Goal: Task Accomplishment & Management: Manage account settings

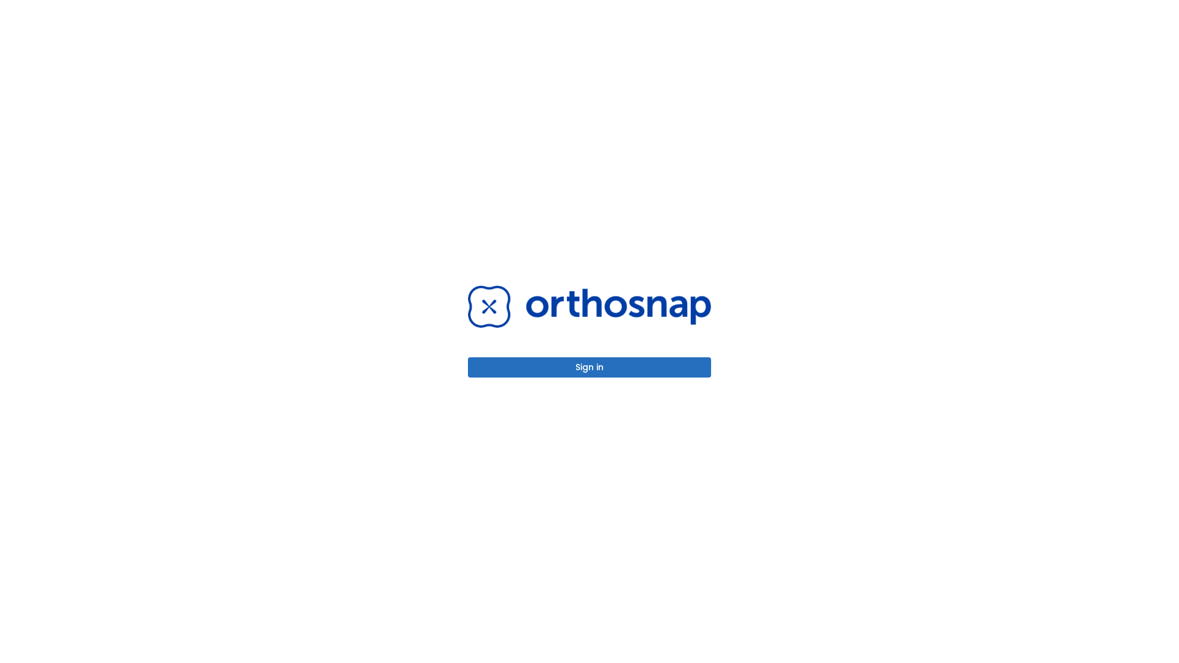
click at [589, 367] on button "Sign in" at bounding box center [589, 367] width 243 height 20
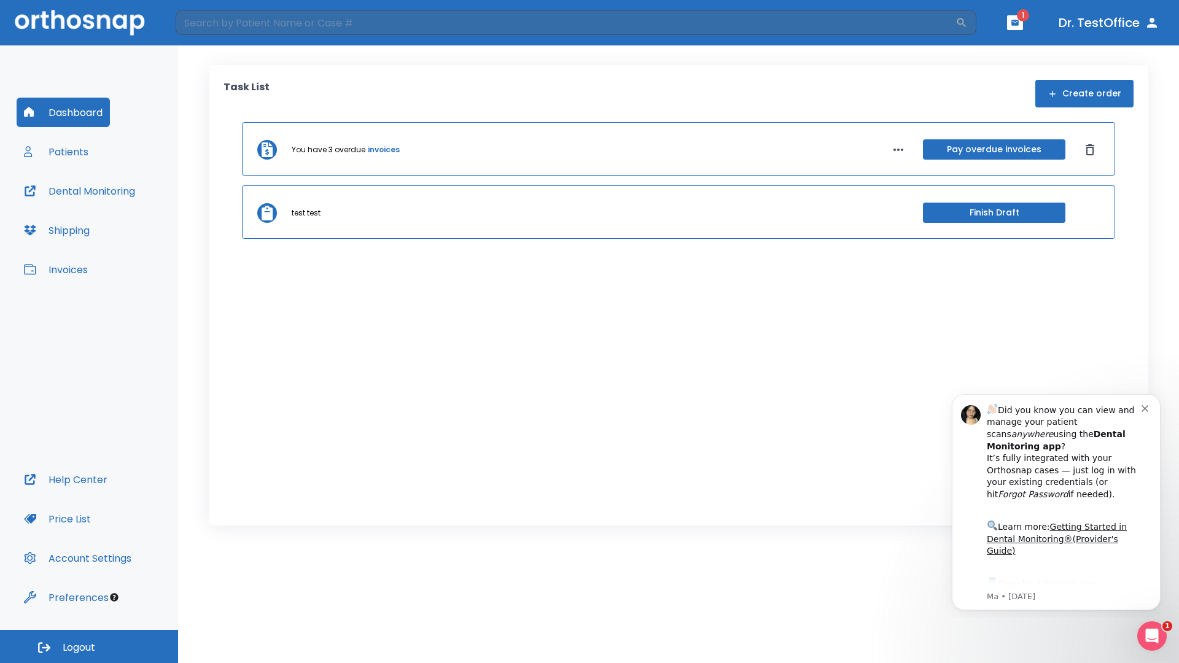
click at [89, 646] on span "Logout" at bounding box center [79, 648] width 33 height 14
